Goal: Communication & Community: Answer question/provide support

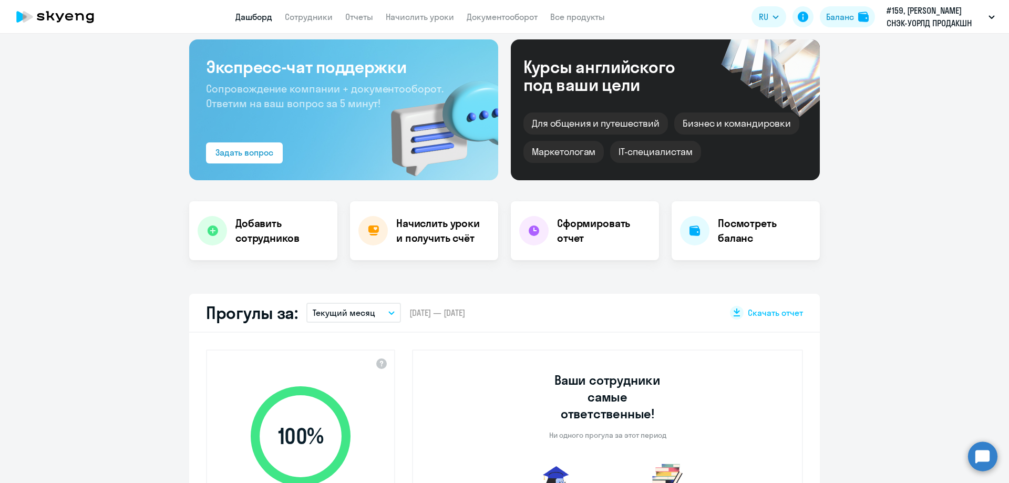
scroll to position [105, 0]
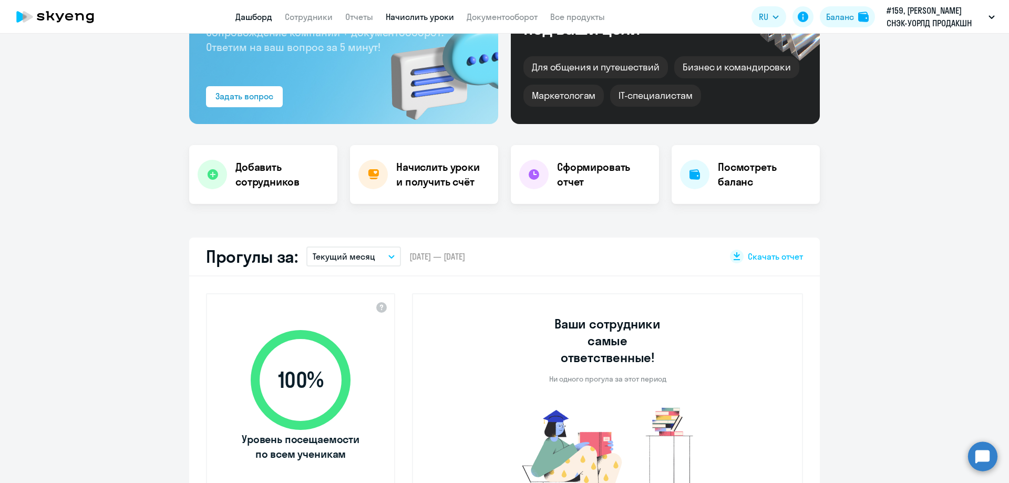
select select "30"
click at [304, 11] on app-menu-item-link "Сотрудники" at bounding box center [309, 17] width 48 height 13
click at [310, 20] on link "Сотрудники" at bounding box center [309, 17] width 48 height 11
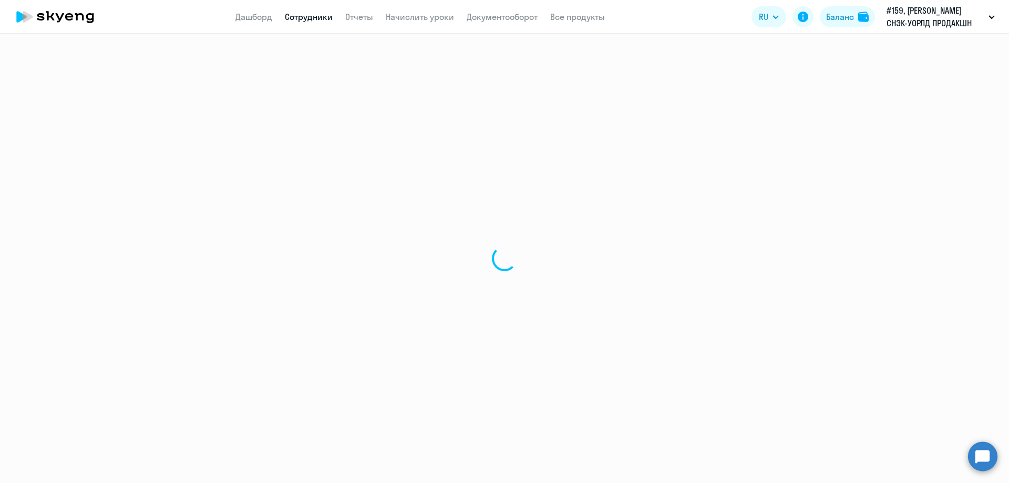
select select "30"
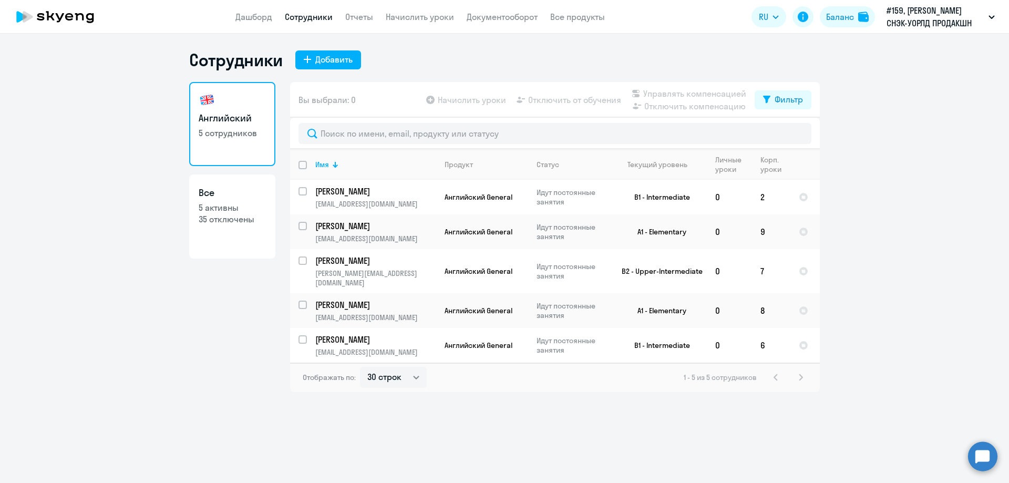
click at [429, 60] on div "Сотрудники Добавить" at bounding box center [504, 59] width 630 height 21
click at [338, 57] on div "Добавить" at bounding box center [333, 59] width 37 height 13
select select "english_adult_not_native_speaker"
select select "3"
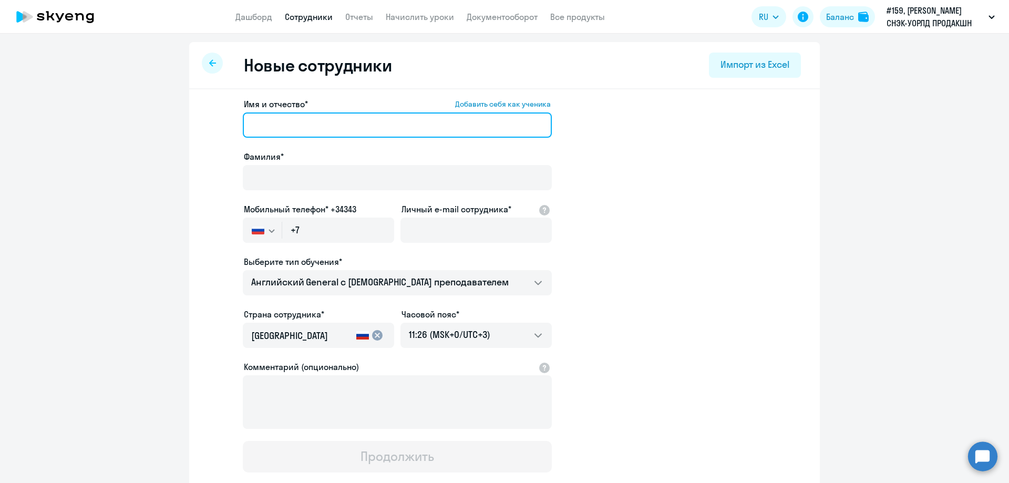
click at [359, 135] on input "Имя и отчество* Добавить себя как ученика" at bounding box center [397, 124] width 309 height 25
type input "С"
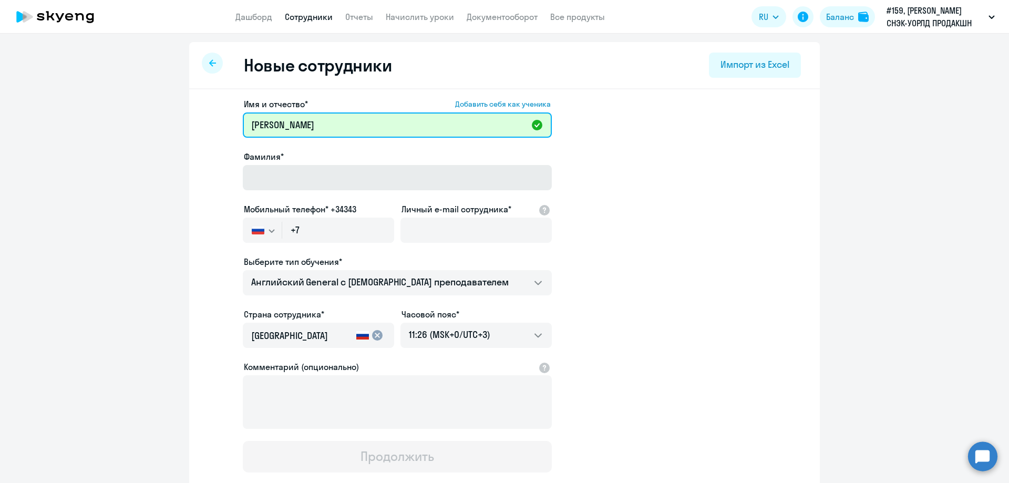
type input "[PERSON_NAME]"
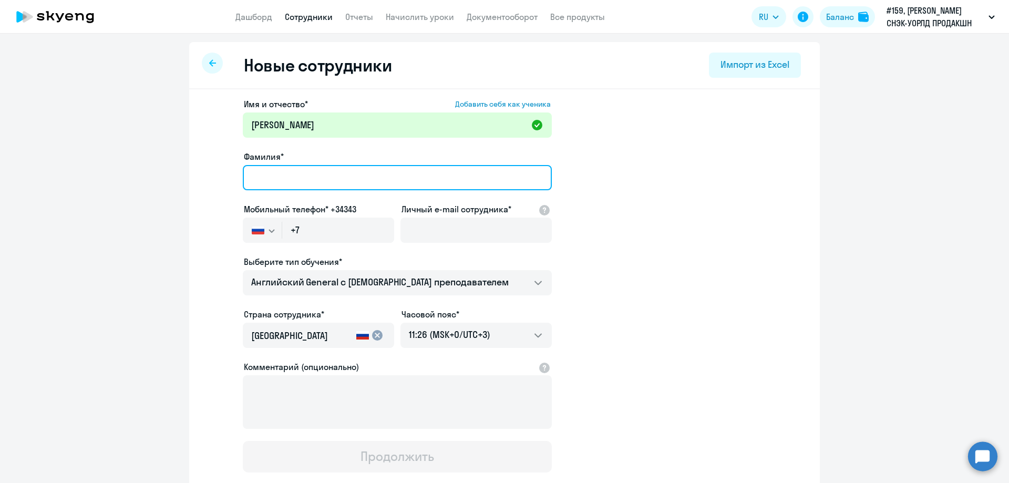
click at [300, 179] on input "Фамилия*" at bounding box center [397, 177] width 309 height 25
type input "[PERSON_NAME]"
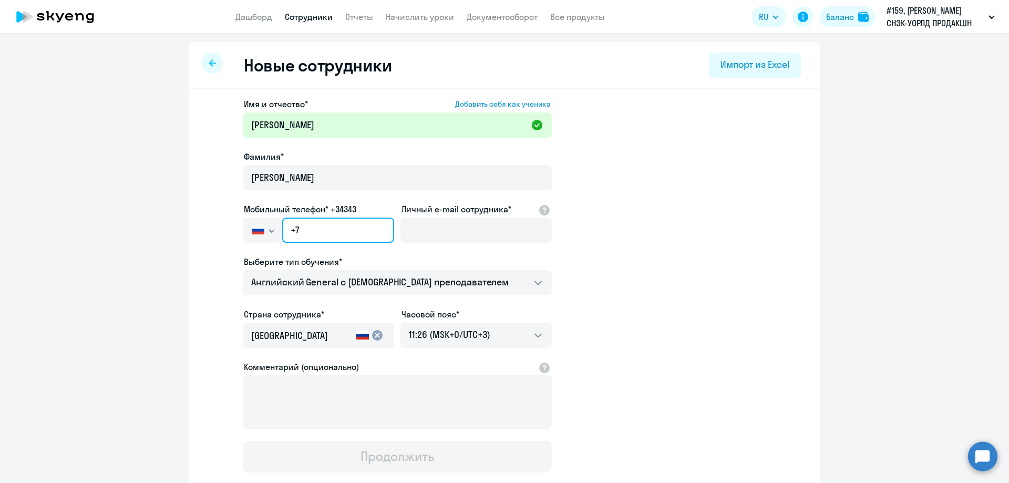
click at [317, 220] on input "+7" at bounding box center [338, 230] width 112 height 25
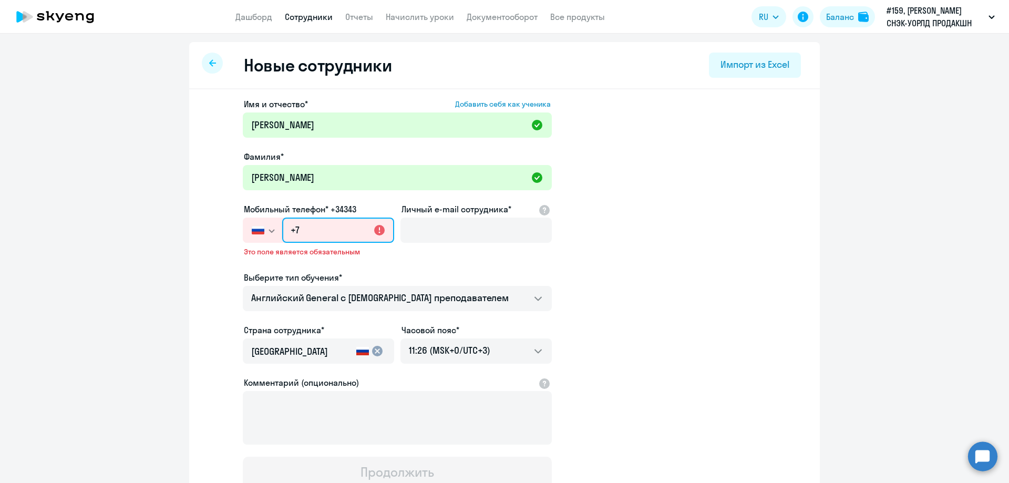
paste input "[PHONE_NUMBER]"
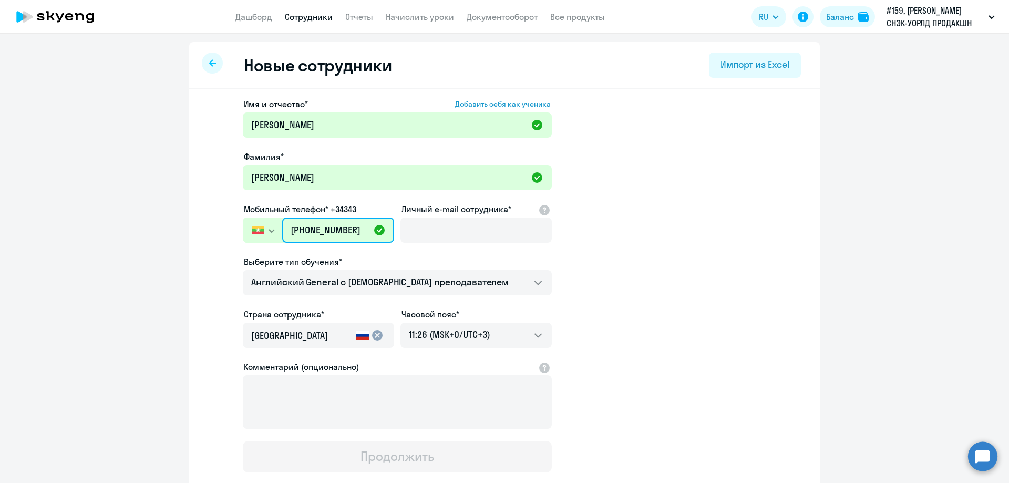
click at [295, 228] on input "[PHONE_NUMBER]" at bounding box center [338, 230] width 112 height 25
drag, startPoint x: 285, startPoint y: 230, endPoint x: 291, endPoint y: 226, distance: 6.9
click at [284, 229] on input "[PHONE_NUMBER]" at bounding box center [338, 230] width 112 height 25
click at [291, 225] on input "[PHONE_NUMBER]" at bounding box center [338, 230] width 112 height 25
click at [300, 225] on input "[PHONE_NUMBER]" at bounding box center [338, 230] width 112 height 25
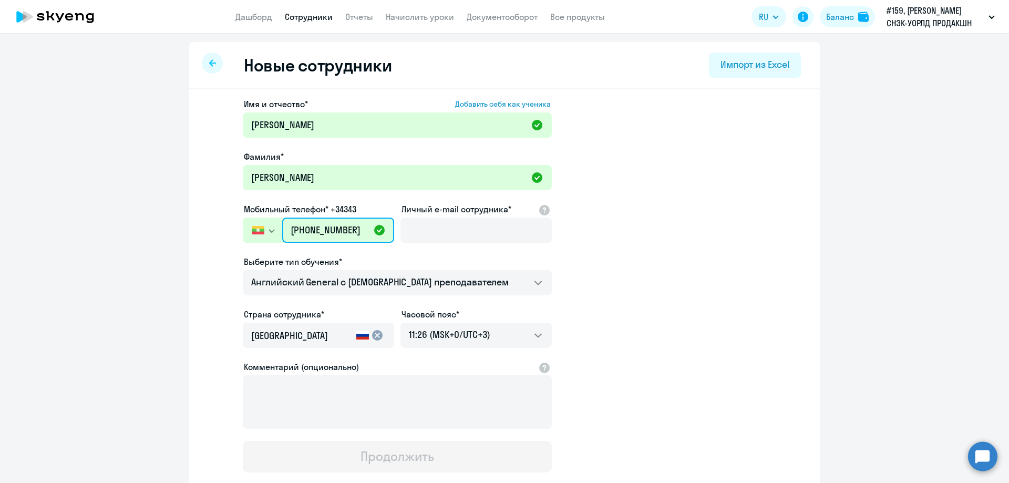
click at [300, 225] on input "[PHONE_NUMBER]" at bounding box center [338, 230] width 112 height 25
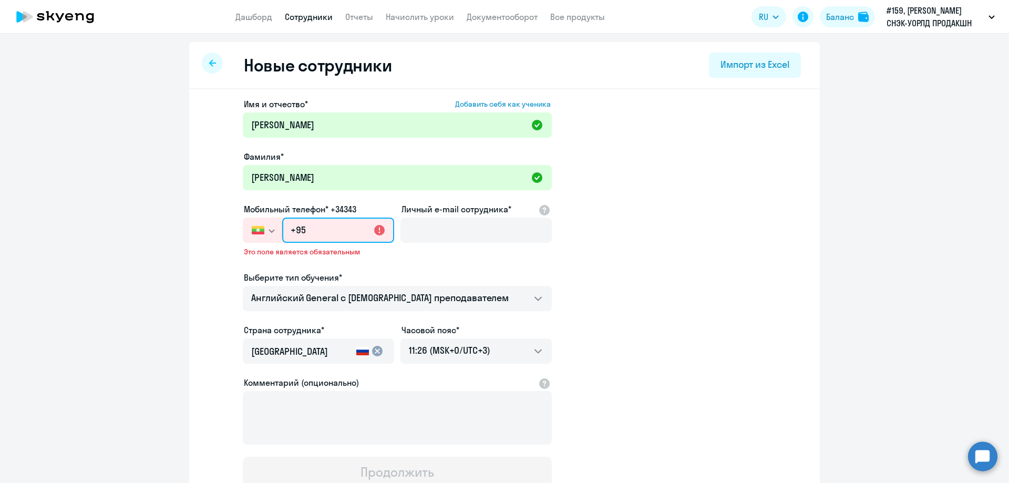
click at [327, 230] on input "+95" at bounding box center [338, 230] width 112 height 25
click at [303, 224] on input "+95" at bounding box center [338, 230] width 112 height 25
click at [296, 229] on input "+95" at bounding box center [338, 230] width 112 height 25
click at [296, 225] on input "+95" at bounding box center [338, 230] width 112 height 25
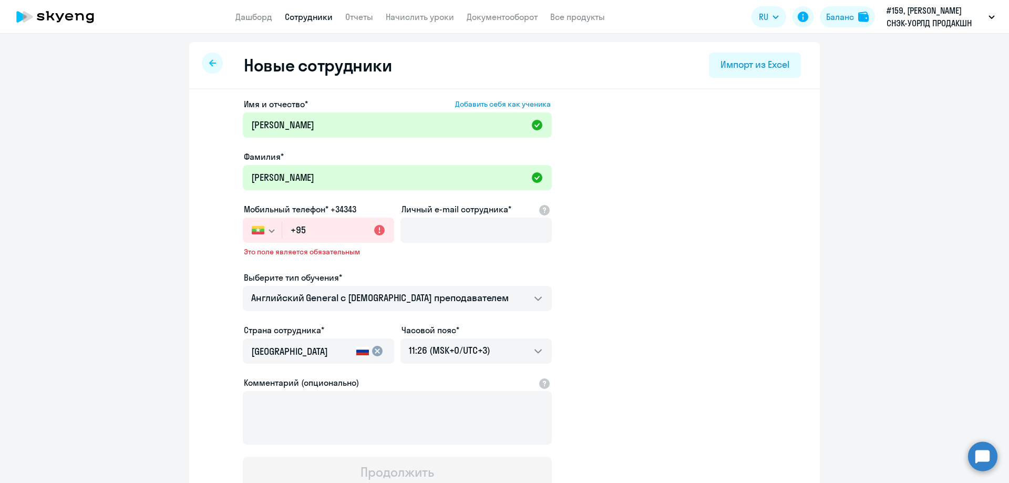
click at [270, 229] on icon "button" at bounding box center [271, 231] width 6 height 4
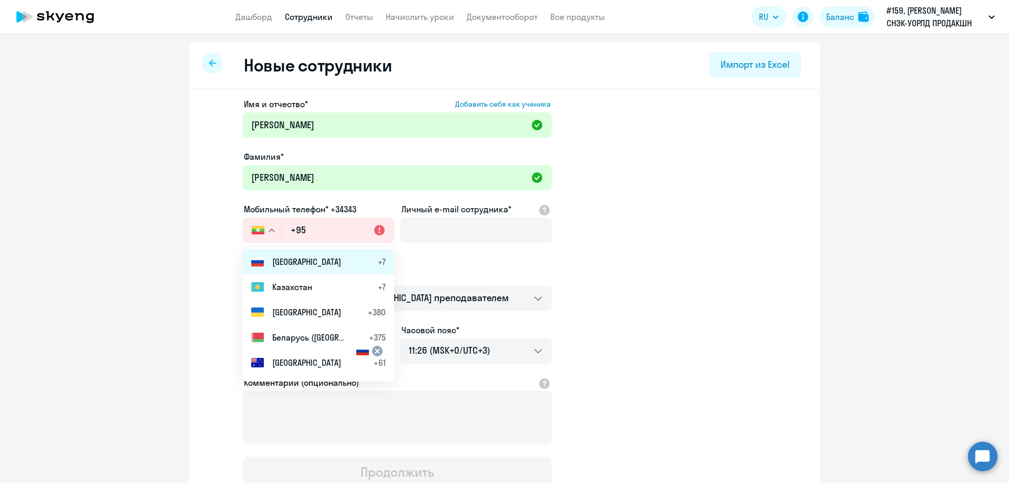
click at [271, 255] on li "Россия +7" at bounding box center [318, 261] width 151 height 25
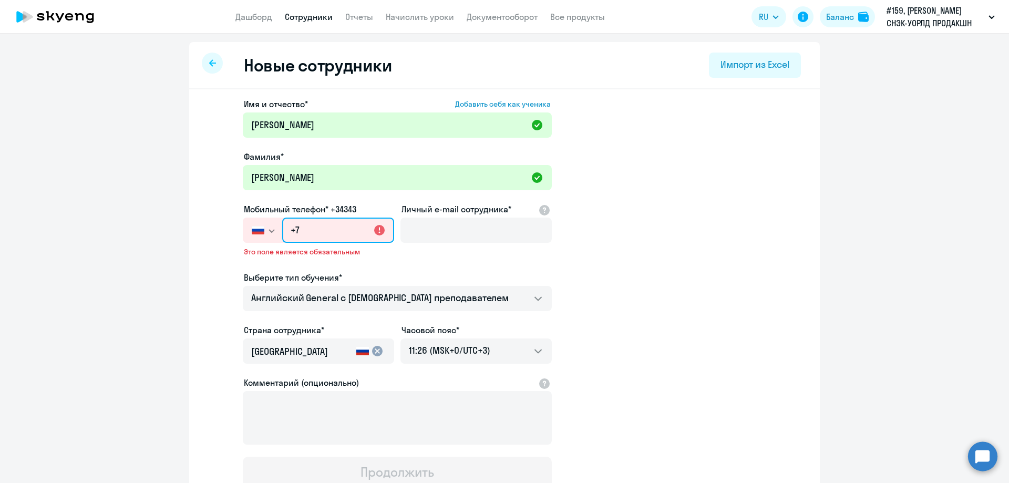
click at [305, 224] on input "+7" at bounding box center [338, 230] width 112 height 25
paste input "[PHONE_NUMBER]"
type input "[PHONE_NUMBER]"
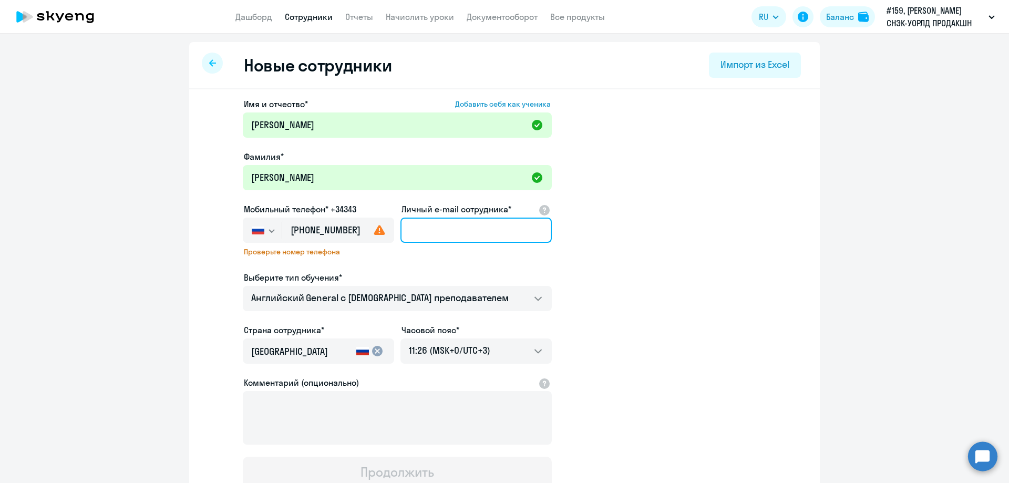
click at [458, 225] on input "Личный e-mail сотрудника*" at bounding box center [475, 230] width 151 height 25
paste input "[EMAIL_ADDRESS][DOMAIN_NAME]"
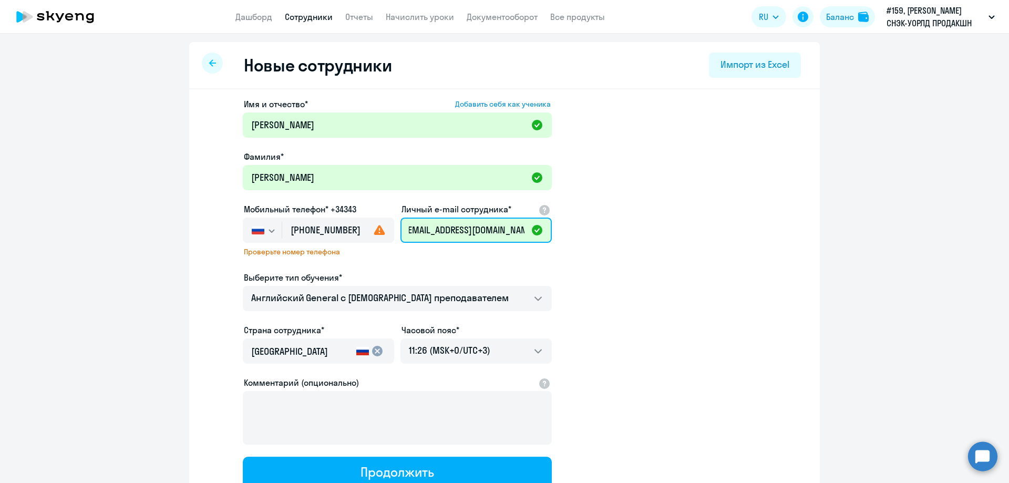
type input "[EMAIL_ADDRESS][DOMAIN_NAME]"
click at [662, 275] on app-new-student-form "Имя и отчество* Добавить себя как ученика [PERSON_NAME]* [PERSON_NAME] Мобильны…" at bounding box center [504, 293] width 597 height 390
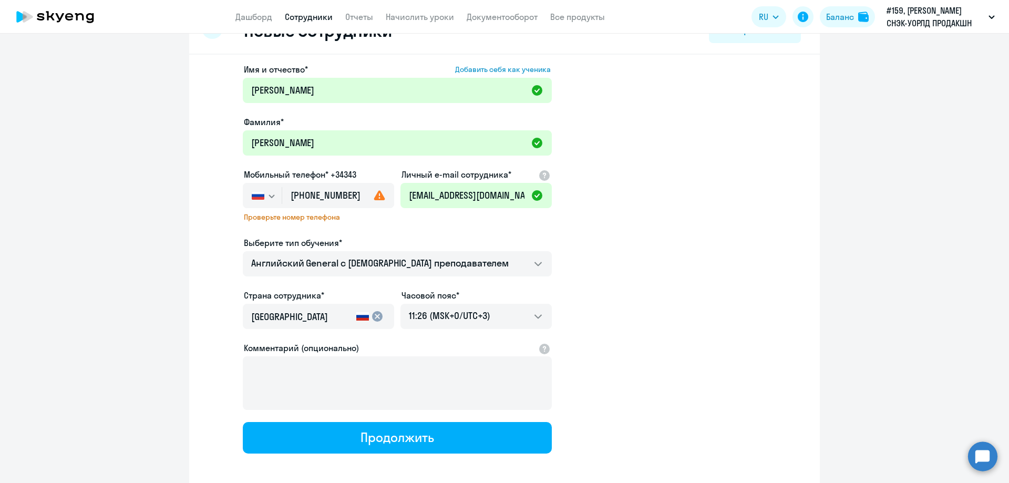
scroll to position [0, 0]
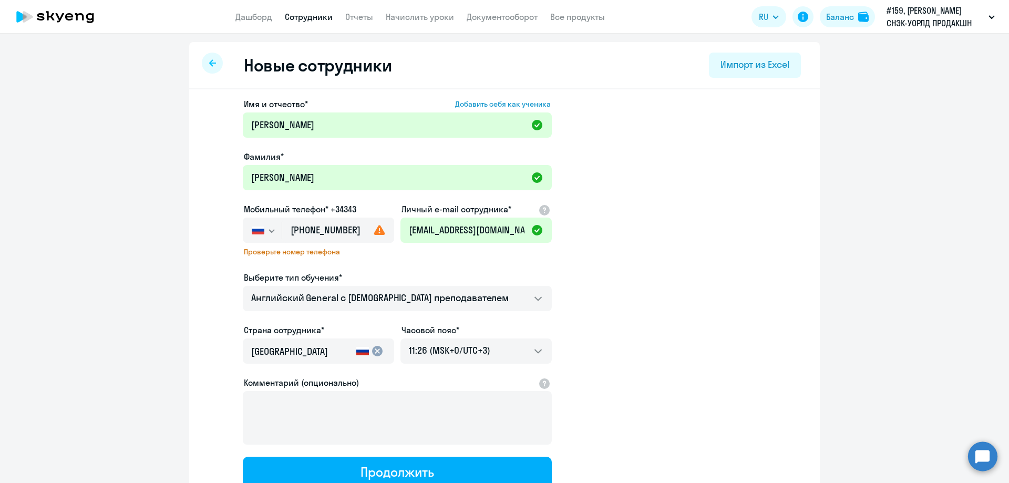
click at [679, 240] on app-new-student-form "Имя и отчество* Добавить себя как ученика [PERSON_NAME]* [PERSON_NAME] Мобильны…" at bounding box center [504, 293] width 597 height 390
click at [375, 231] on use at bounding box center [379, 230] width 11 height 10
click at [375, 232] on use at bounding box center [379, 230] width 11 height 10
click at [292, 251] on span "Проверьте номер телефона" at bounding box center [318, 251] width 149 height 9
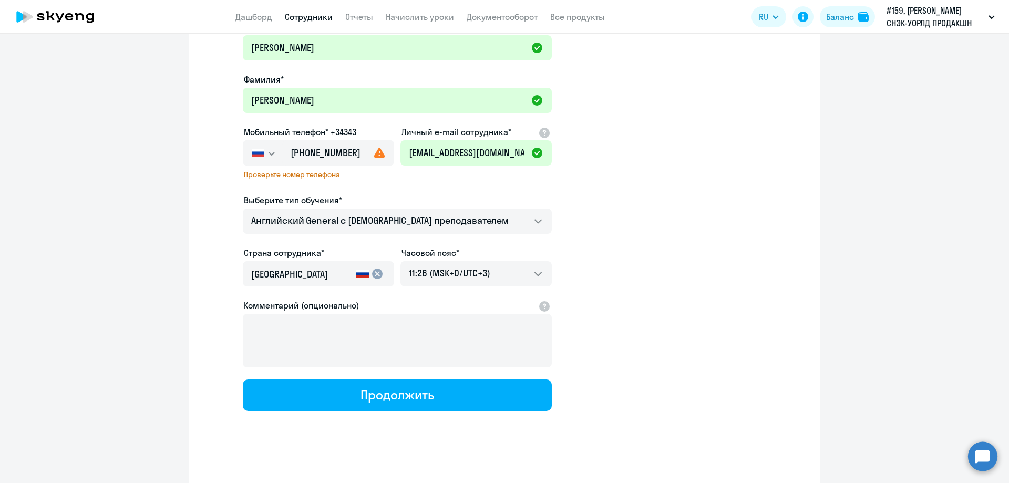
scroll to position [84, 0]
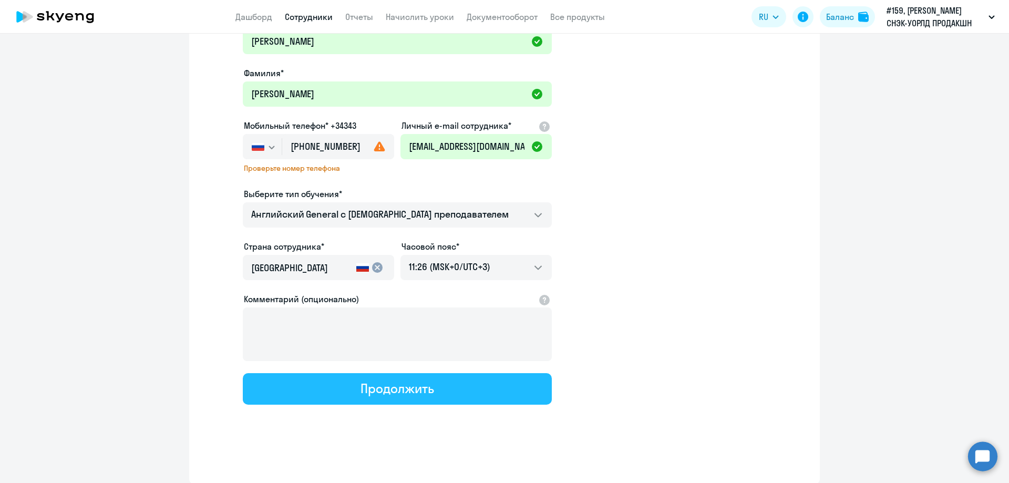
click at [439, 384] on button "Продолжить" at bounding box center [397, 389] width 309 height 32
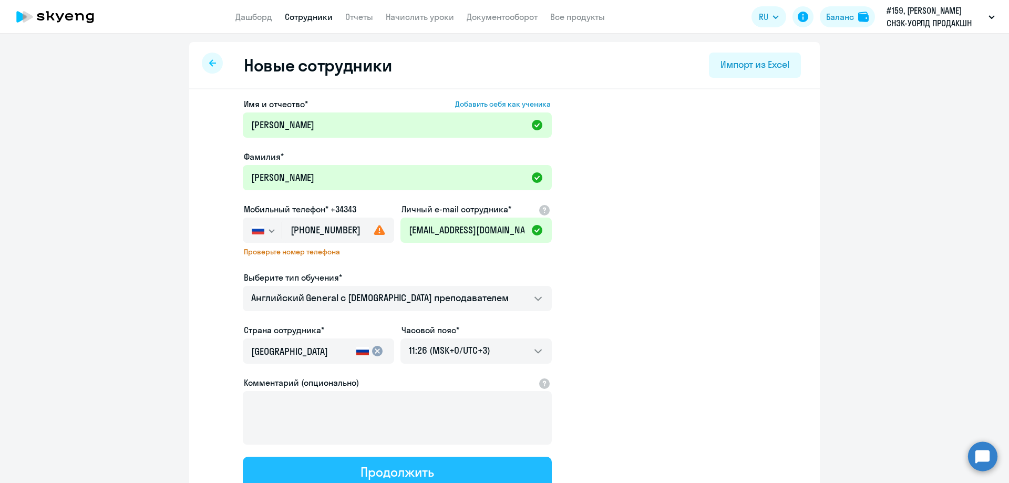
select select "english_adult_not_native_speaker"
select select "3"
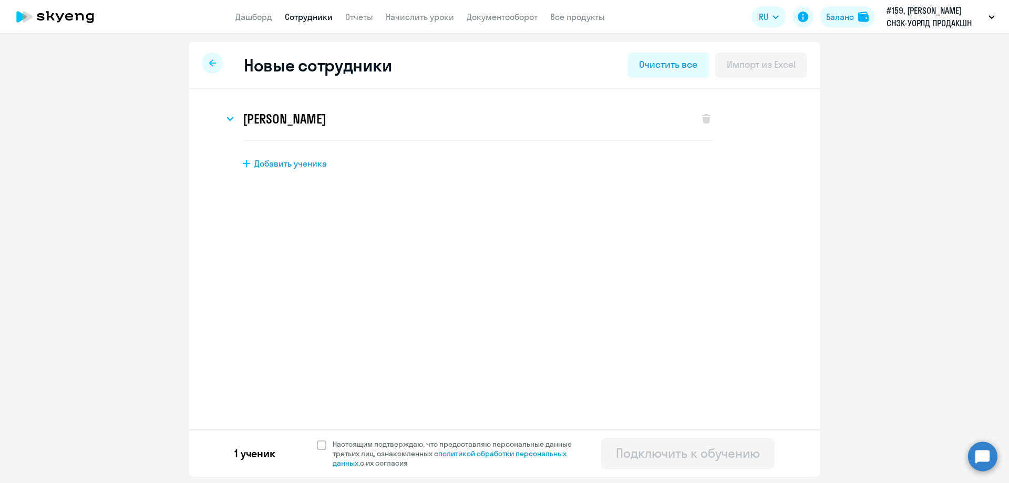
scroll to position [0, 0]
click at [309, 439] on div "1 ученик Настоящим подтверждаю, что предоставляю персональные данные третьих ли…" at bounding box center [504, 452] width 630 height 47
click at [318, 447] on span at bounding box center [321, 444] width 9 height 9
click at [317, 439] on input "Настоящим подтверждаю, что предоставляю персональные данные третьих лиц, ознако…" at bounding box center [316, 439] width 1 height 1
checkbox input "true"
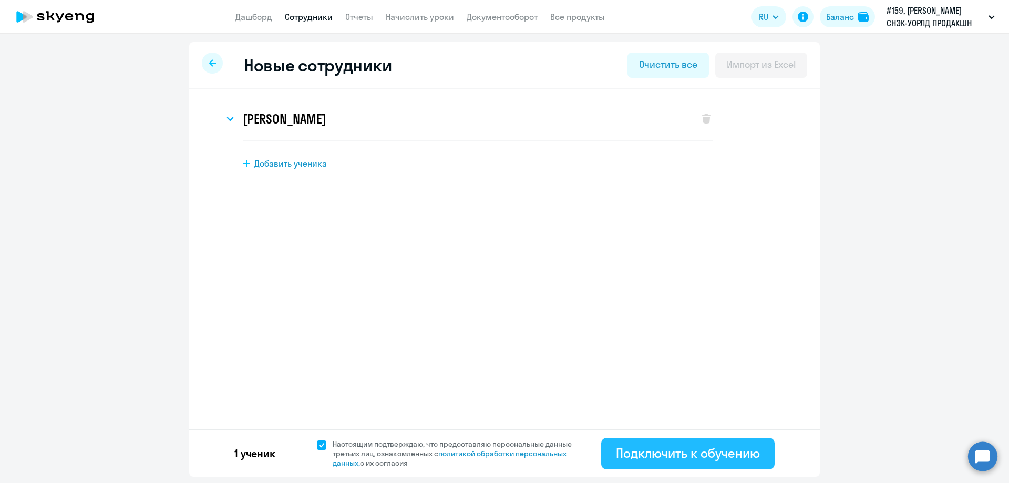
click at [633, 448] on div "Подключить к обучению" at bounding box center [688, 452] width 144 height 17
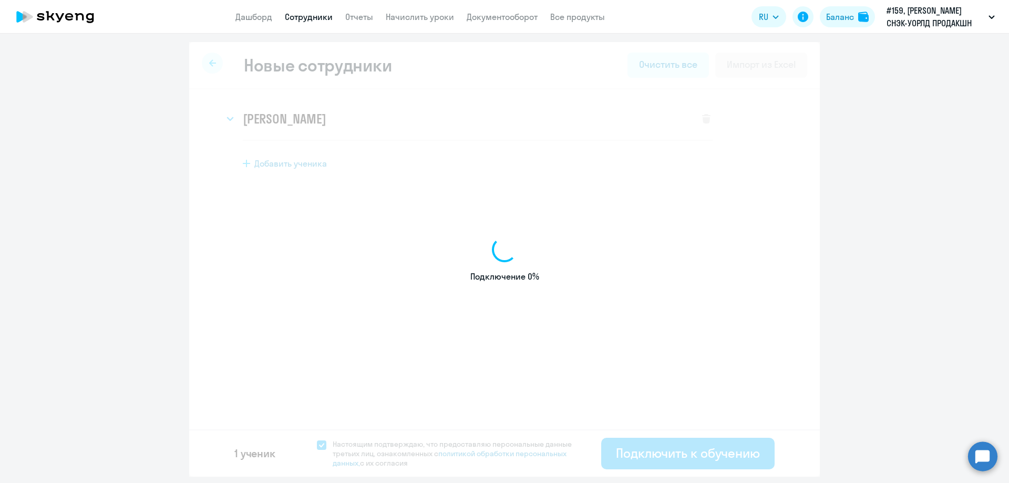
select select "english_adult_not_native_speaker"
select select "3"
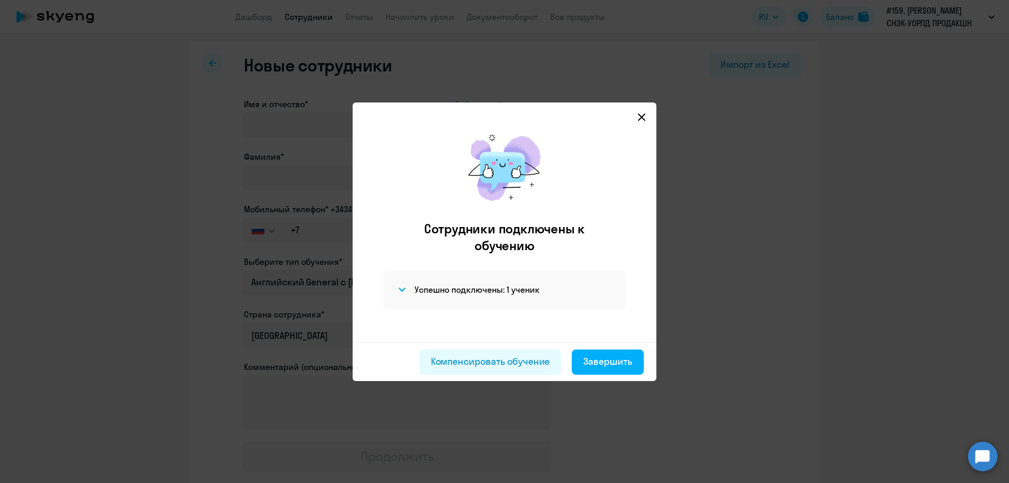
click at [642, 115] on icon at bounding box center [641, 117] width 8 height 8
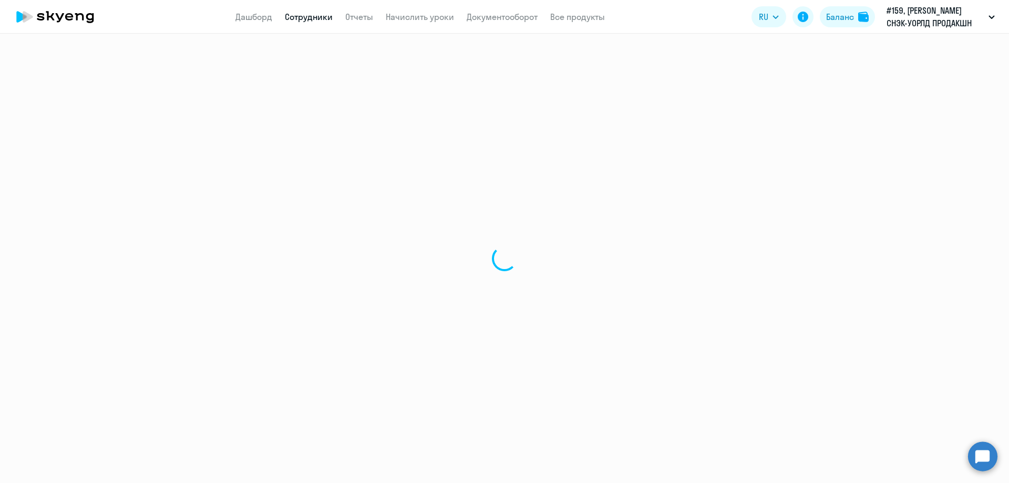
select select "30"
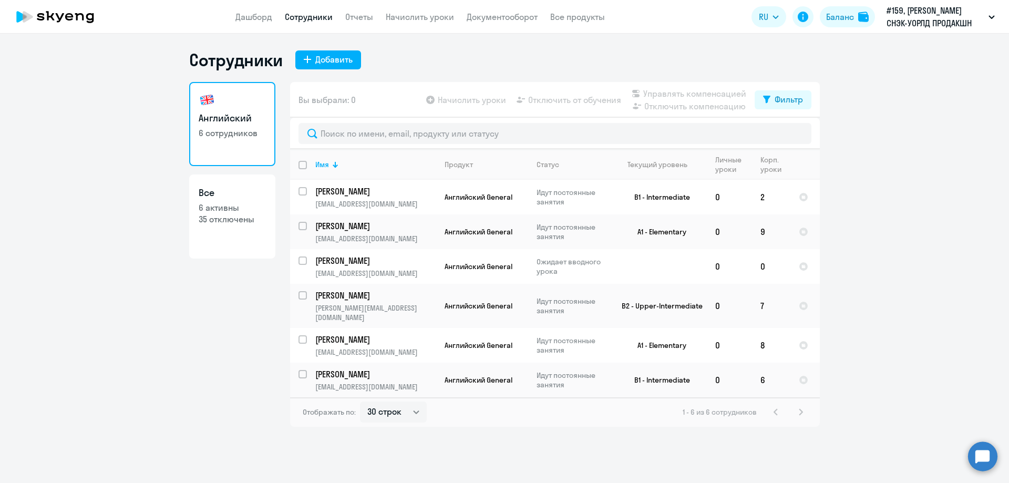
click at [204, 185] on link "Все 6 активны 35 отключены" at bounding box center [232, 216] width 86 height 84
select select "30"
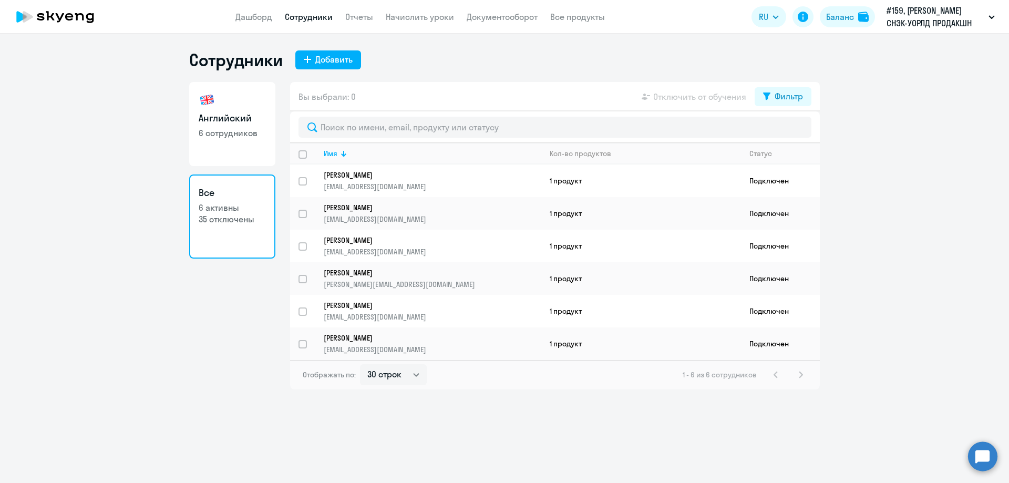
click at [221, 86] on link "Английский 6 сотрудников" at bounding box center [232, 124] width 86 height 84
select select "30"
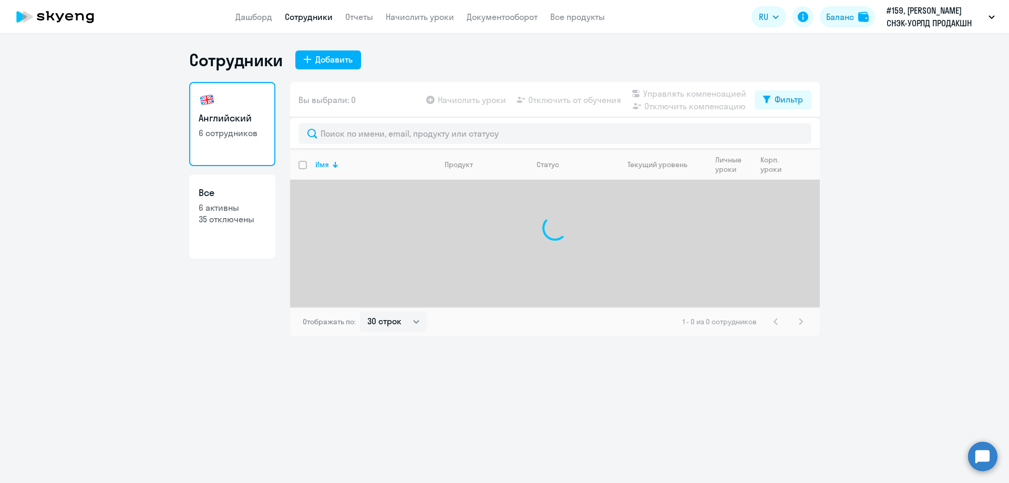
click at [251, 8] on app-header "Дашборд Сотрудники Отчеты Начислить уроки Документооборот Все продукты Дашборд …" at bounding box center [504, 17] width 1009 height 34
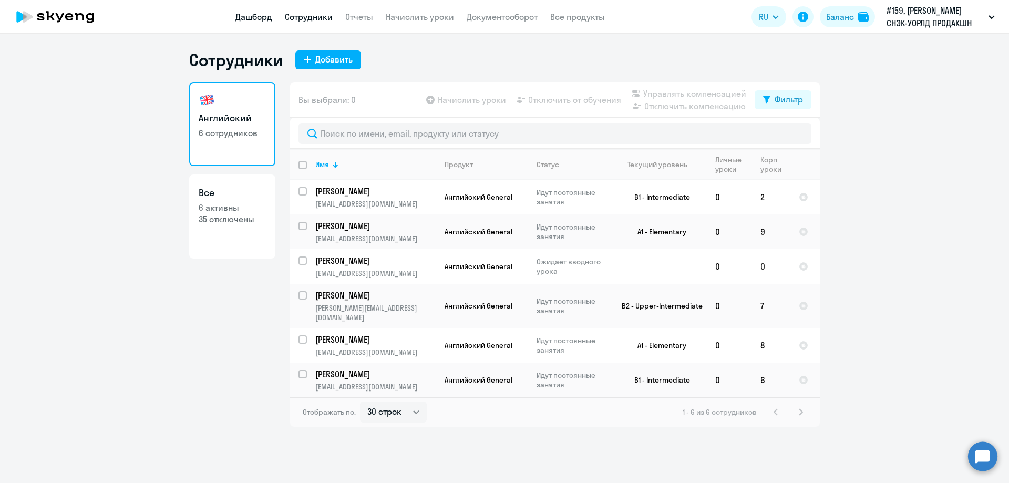
click at [253, 19] on link "Дашборд" at bounding box center [253, 17] width 37 height 11
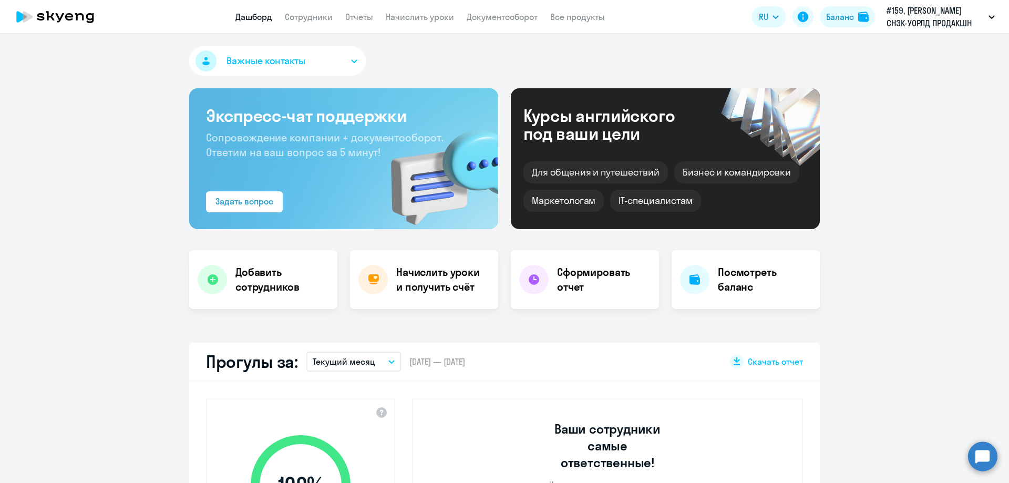
click at [238, 63] on span "Важные контакты" at bounding box center [265, 61] width 79 height 14
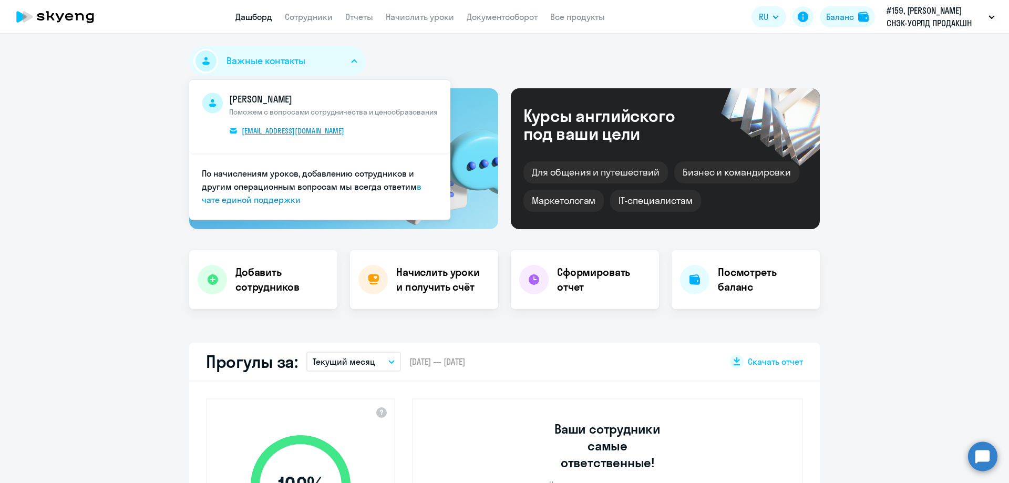
select select "30"
drag, startPoint x: 350, startPoint y: 132, endPoint x: 236, endPoint y: 134, distance: 113.5
click at [236, 134] on span "[PERSON_NAME] Поможем с вопросами сотрудничества и ценообразования [EMAIL_ADDRE…" at bounding box center [333, 116] width 209 height 48
copy span "[EMAIL_ADDRESS][DOMAIN_NAME]"
click at [417, 190] on link "в чате единой поддержки" at bounding box center [312, 193] width 220 height 24
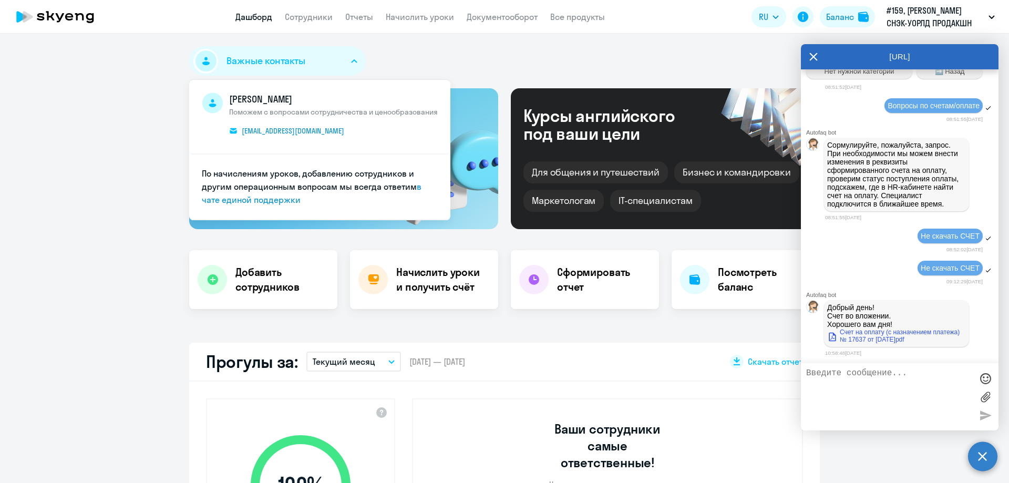
scroll to position [1300, 0]
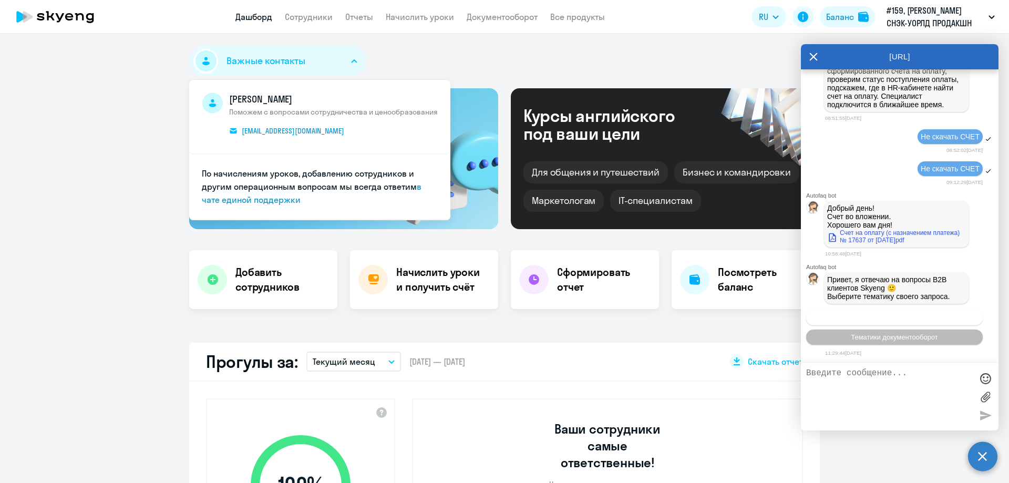
click at [891, 322] on button "Операционное сопровождение" at bounding box center [894, 317] width 177 height 15
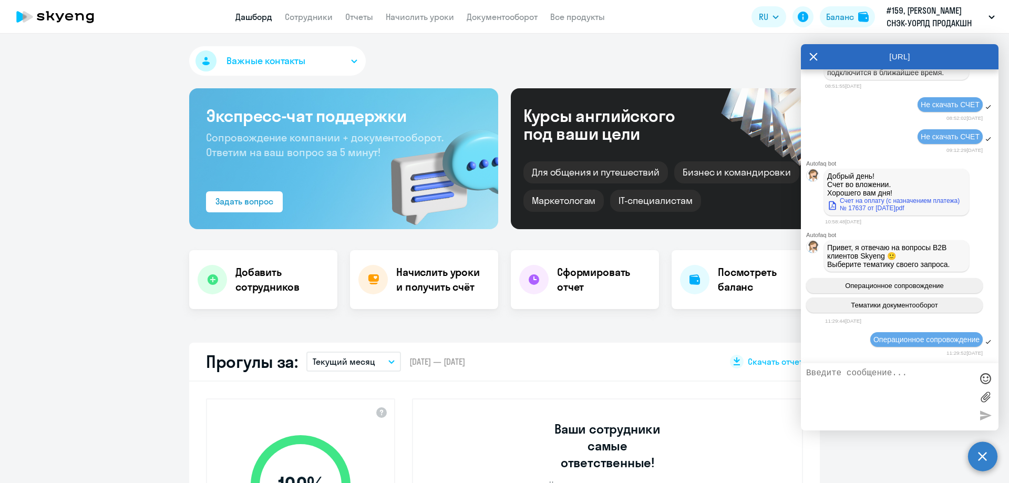
scroll to position [1415, 0]
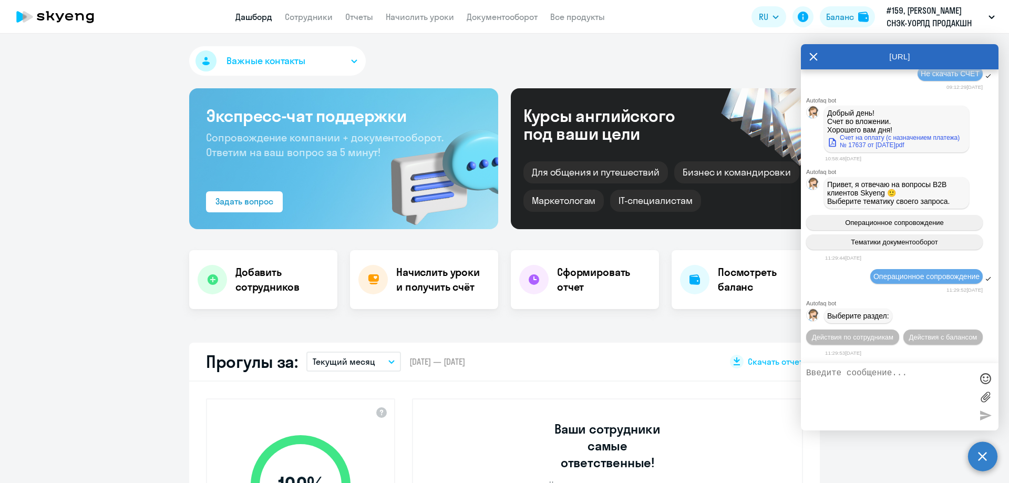
click at [865, 374] on textarea at bounding box center [889, 396] width 166 height 57
click at [908, 336] on span "Действия с балансом" at bounding box center [942, 337] width 68 height 8
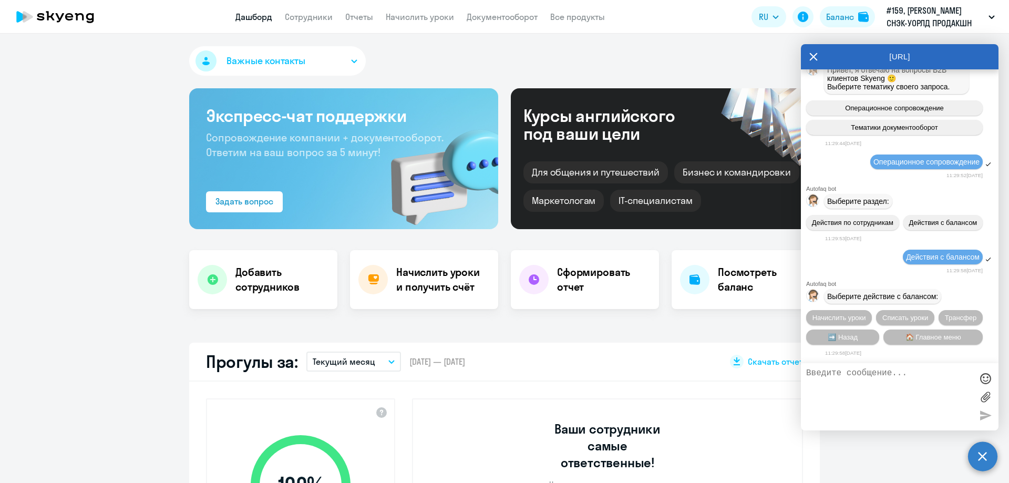
scroll to position [1532, 0]
click at [851, 318] on span "Начислить уроки" at bounding box center [839, 318] width 54 height 8
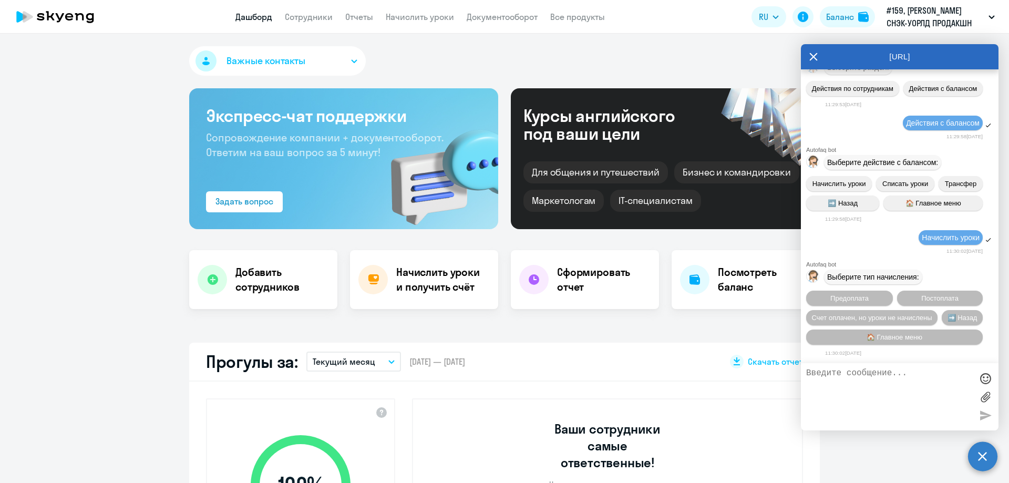
scroll to position [1667, 0]
click at [900, 376] on textarea at bounding box center [889, 396] width 166 height 57
type textarea "Д"
type textarea "о"
type textarea "Добрый день, можно перекинуть уроки с сотрудника [PERSON_NAME] на сотрудника [P…"
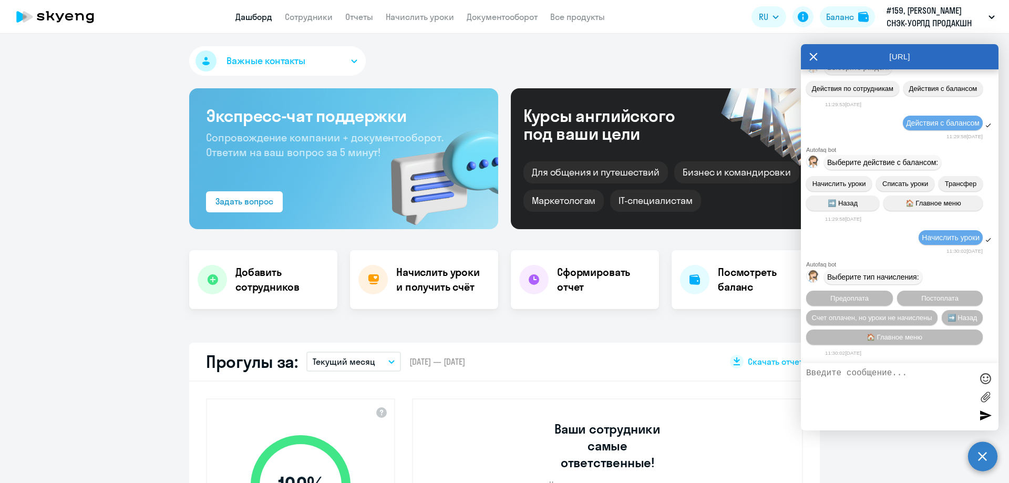
scroll to position [1724, 0]
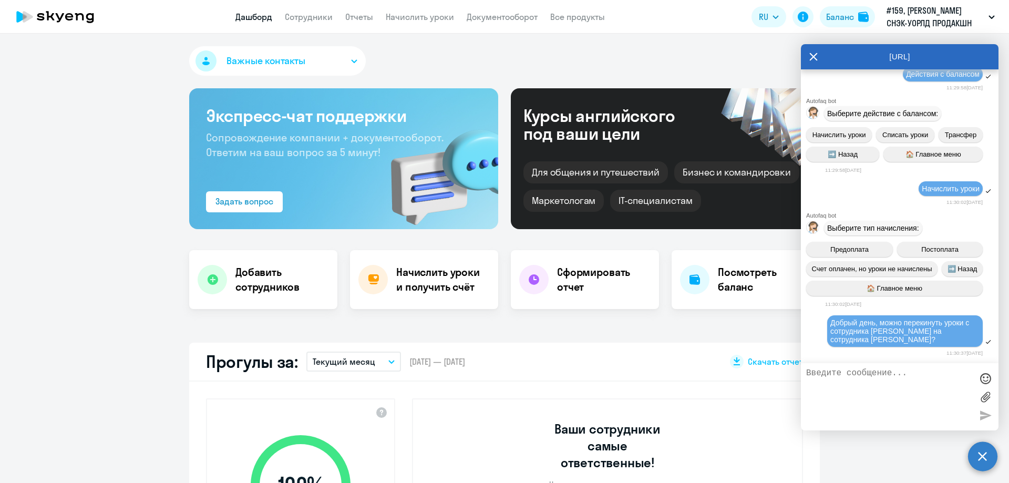
click at [907, 352] on div "11:30:37[DATE]" at bounding box center [904, 353] width 158 height 10
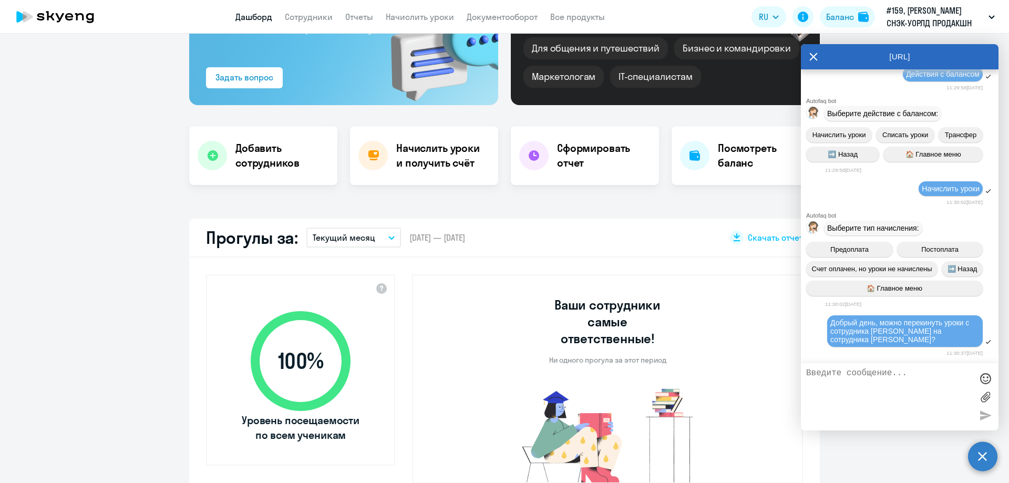
scroll to position [105, 0]
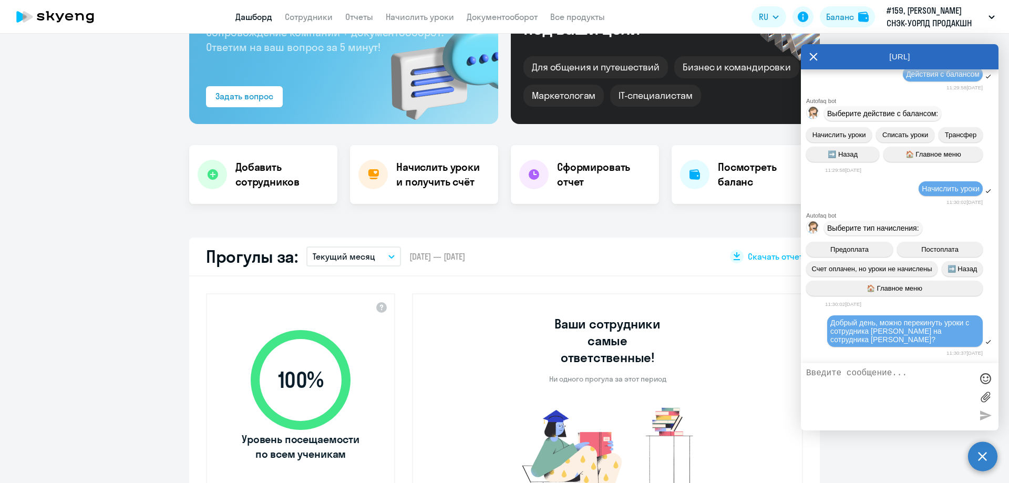
click at [985, 342] on div at bounding box center [988, 341] width 7 height 7
click at [812, 57] on icon at bounding box center [813, 56] width 8 height 25
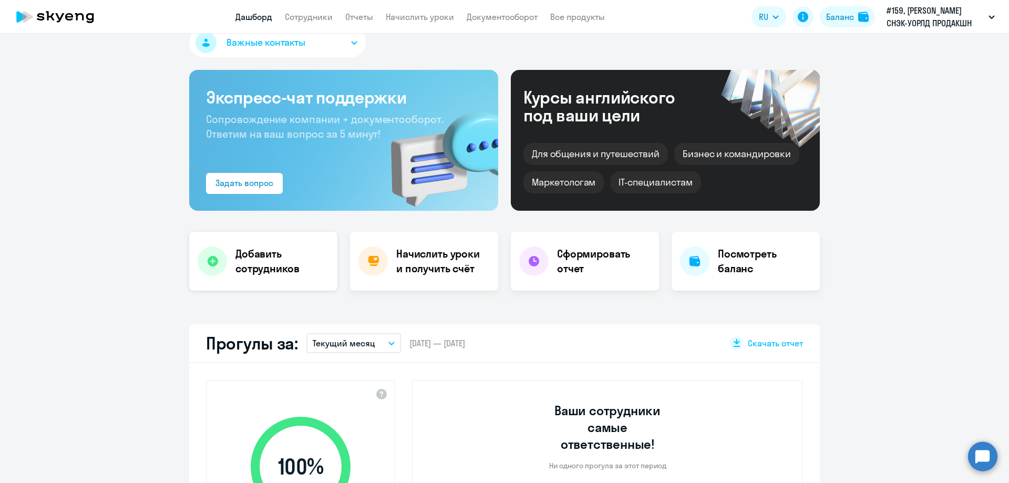
scroll to position [0, 0]
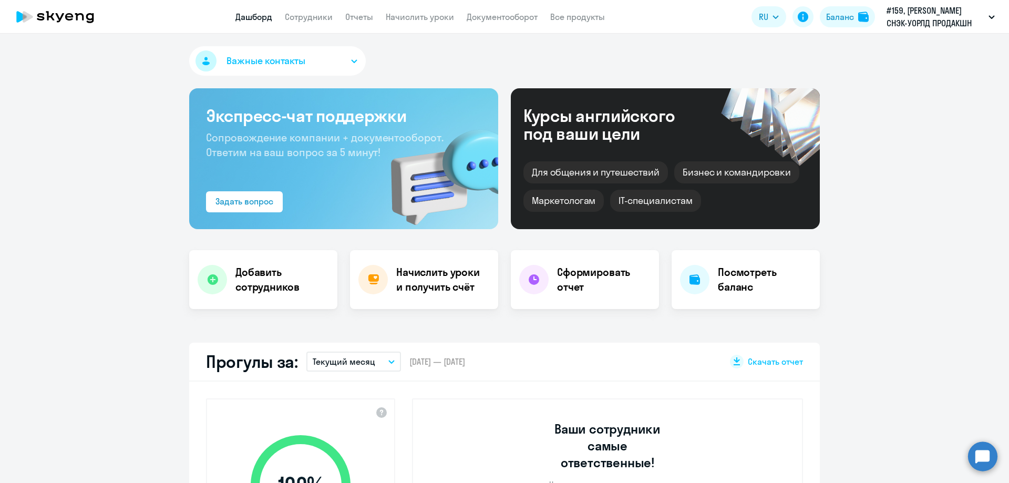
click at [286, 57] on span "Важные контакты" at bounding box center [265, 61] width 79 height 14
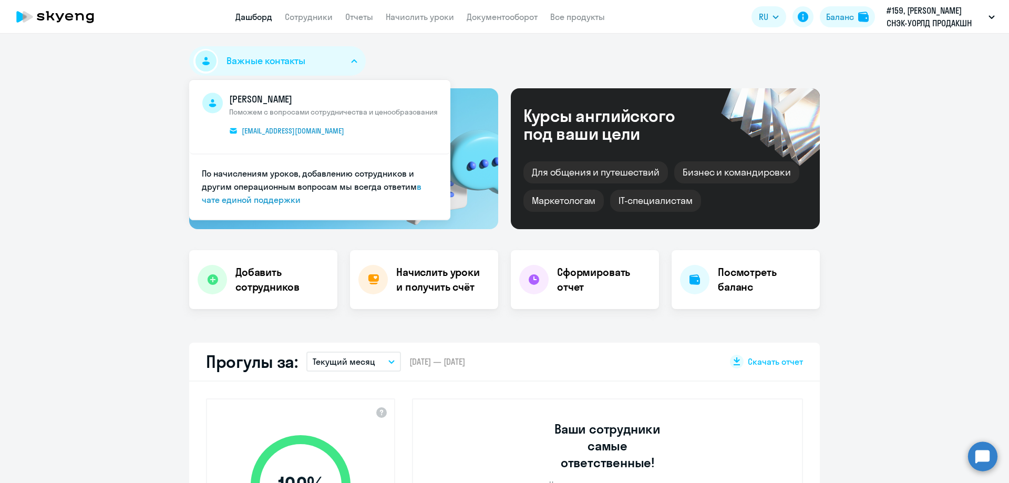
drag, startPoint x: 340, startPoint y: 120, endPoint x: 319, endPoint y: 121, distance: 21.5
click at [319, 121] on span "[PERSON_NAME] Поможем с вопросами сотрудничества и ценообразования [EMAIL_ADDRE…" at bounding box center [333, 116] width 209 height 48
click at [354, 131] on span "[PERSON_NAME] Поможем с вопросами сотрудничества и ценообразования [EMAIL_ADDRE…" at bounding box center [333, 116] width 209 height 48
drag, startPoint x: 359, startPoint y: 126, endPoint x: 273, endPoint y: 138, distance: 87.0
click at [270, 138] on span "[PERSON_NAME] Поможем с вопросами сотрудничества и ценообразования [EMAIL_ADDRE…" at bounding box center [333, 116] width 209 height 48
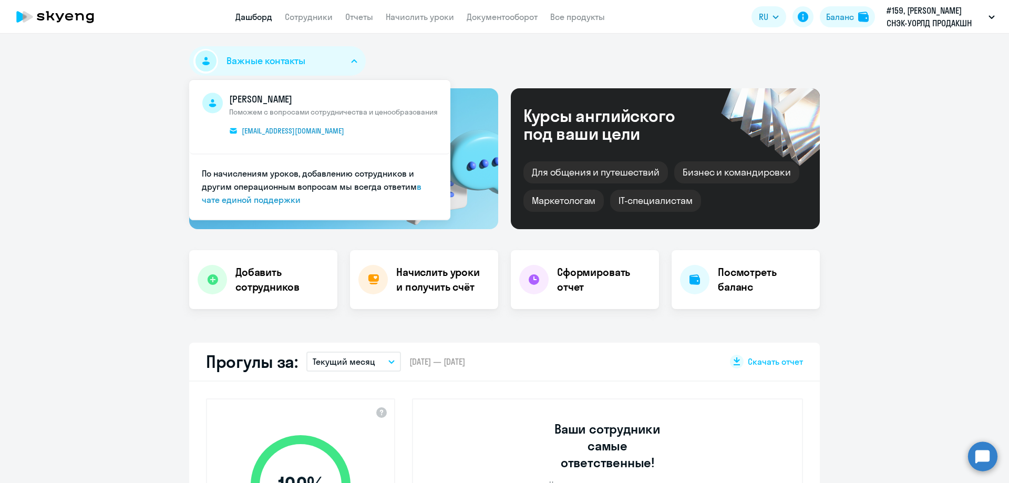
click at [402, 148] on li "[PERSON_NAME] Поможем с вопросами сотрудничества и ценообразования [EMAIL_ADDRE…" at bounding box center [319, 117] width 261 height 75
drag, startPoint x: 365, startPoint y: 135, endPoint x: 233, endPoint y: 136, distance: 131.4
click at [233, 136] on span "[PERSON_NAME] Поможем с вопросами сотрудничества и ценообразования [EMAIL_ADDRE…" at bounding box center [333, 116] width 209 height 48
copy span "[EMAIL_ADDRESS][DOMAIN_NAME]"
